Goal: Transaction & Acquisition: Purchase product/service

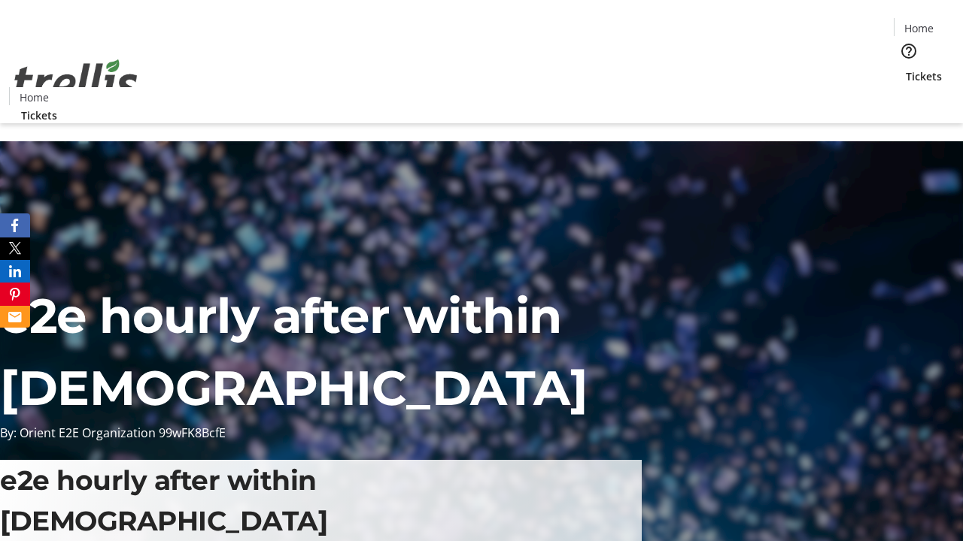
click at [905, 68] on span "Tickets" at bounding box center [923, 76] width 36 height 16
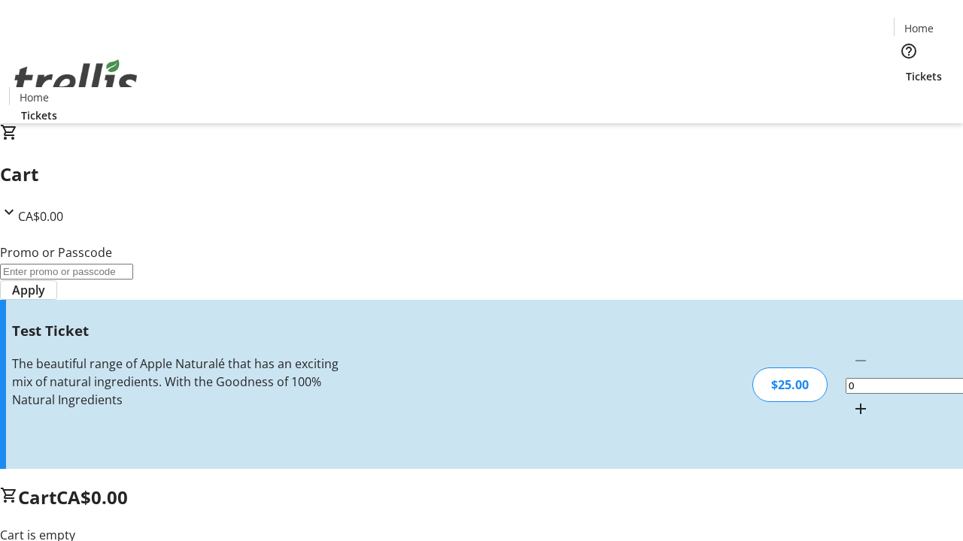
click at [851, 400] on mat-icon "Increment by one" at bounding box center [860, 409] width 18 height 18
type input "1"
